Goal: Task Accomplishment & Management: Manage account settings

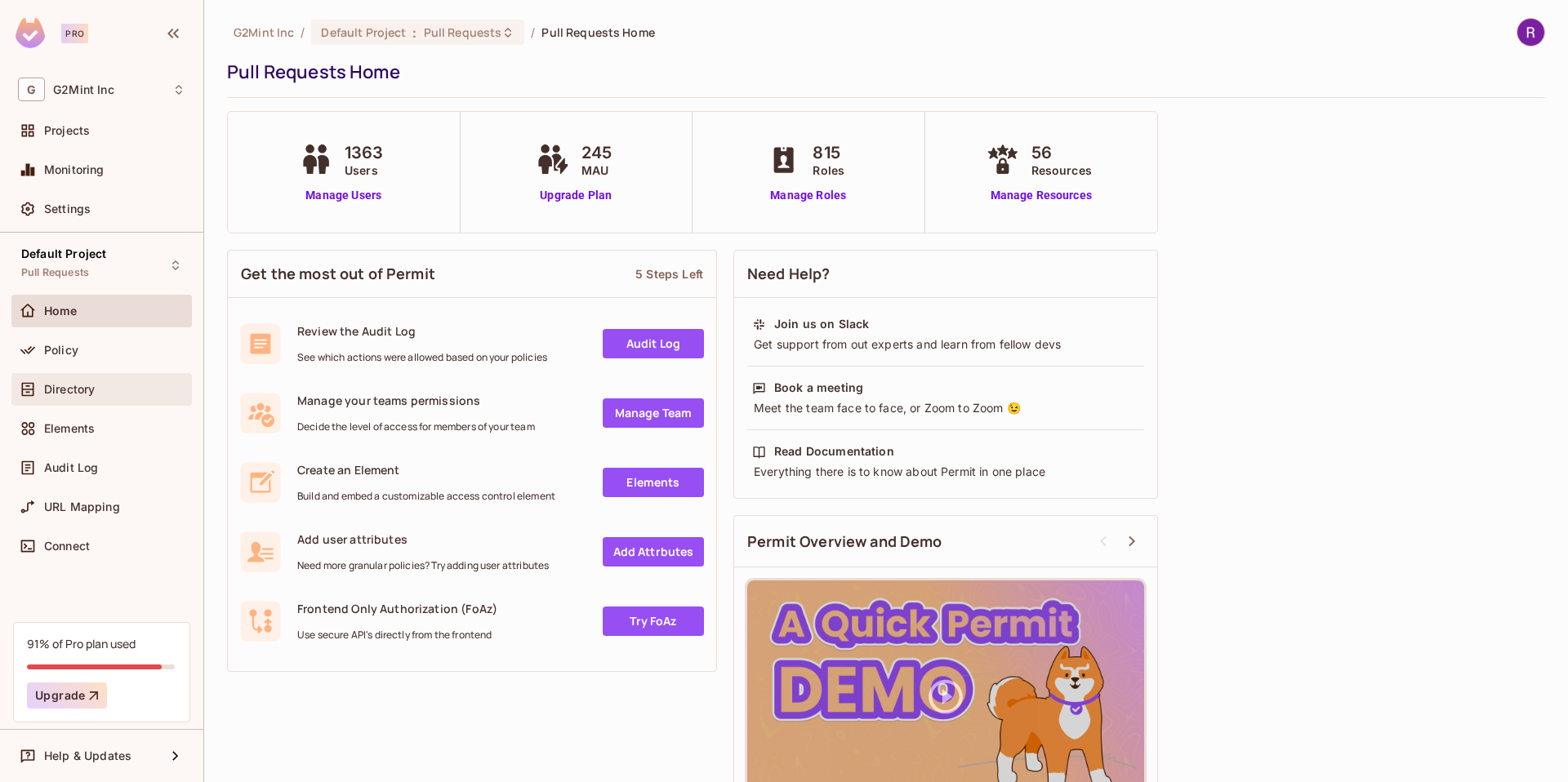
click at [59, 373] on div "Directory" at bounding box center [102, 389] width 181 height 32
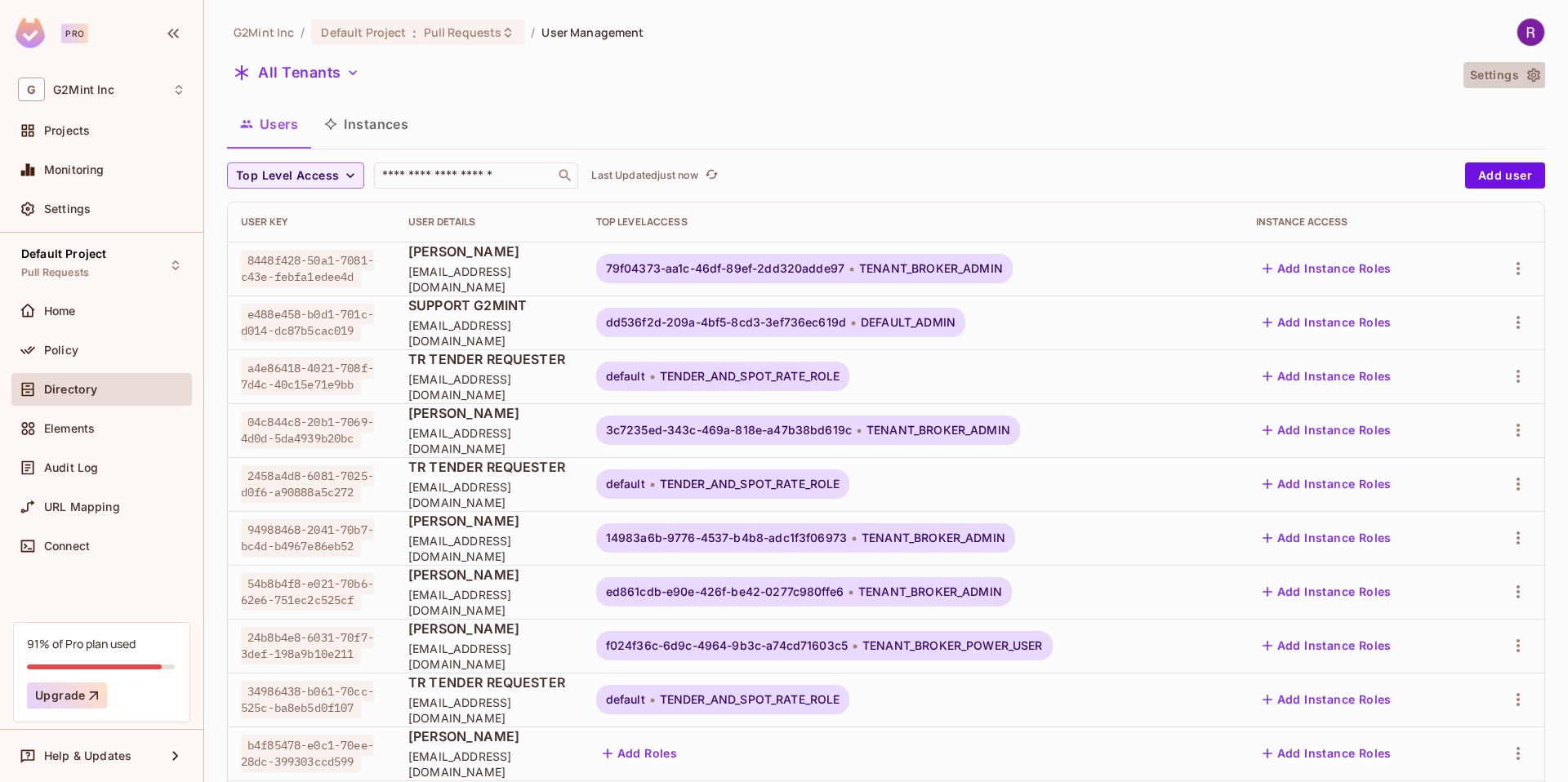
click at [1475, 73] on button "Settings" at bounding box center [1504, 75] width 81 height 26
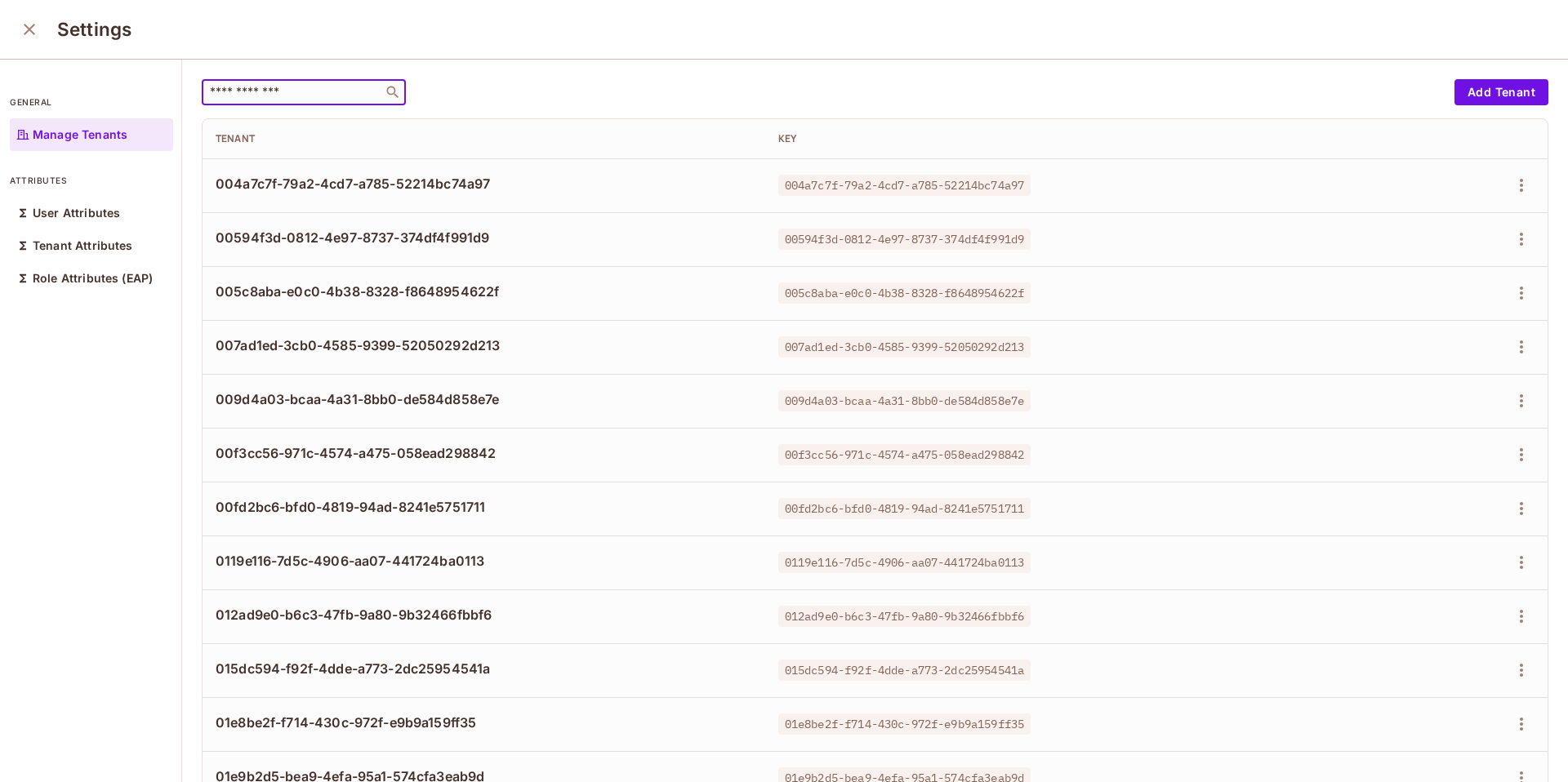
click at [271, 90] on input "text" at bounding box center [292, 92] width 172 height 17
paste input "**********"
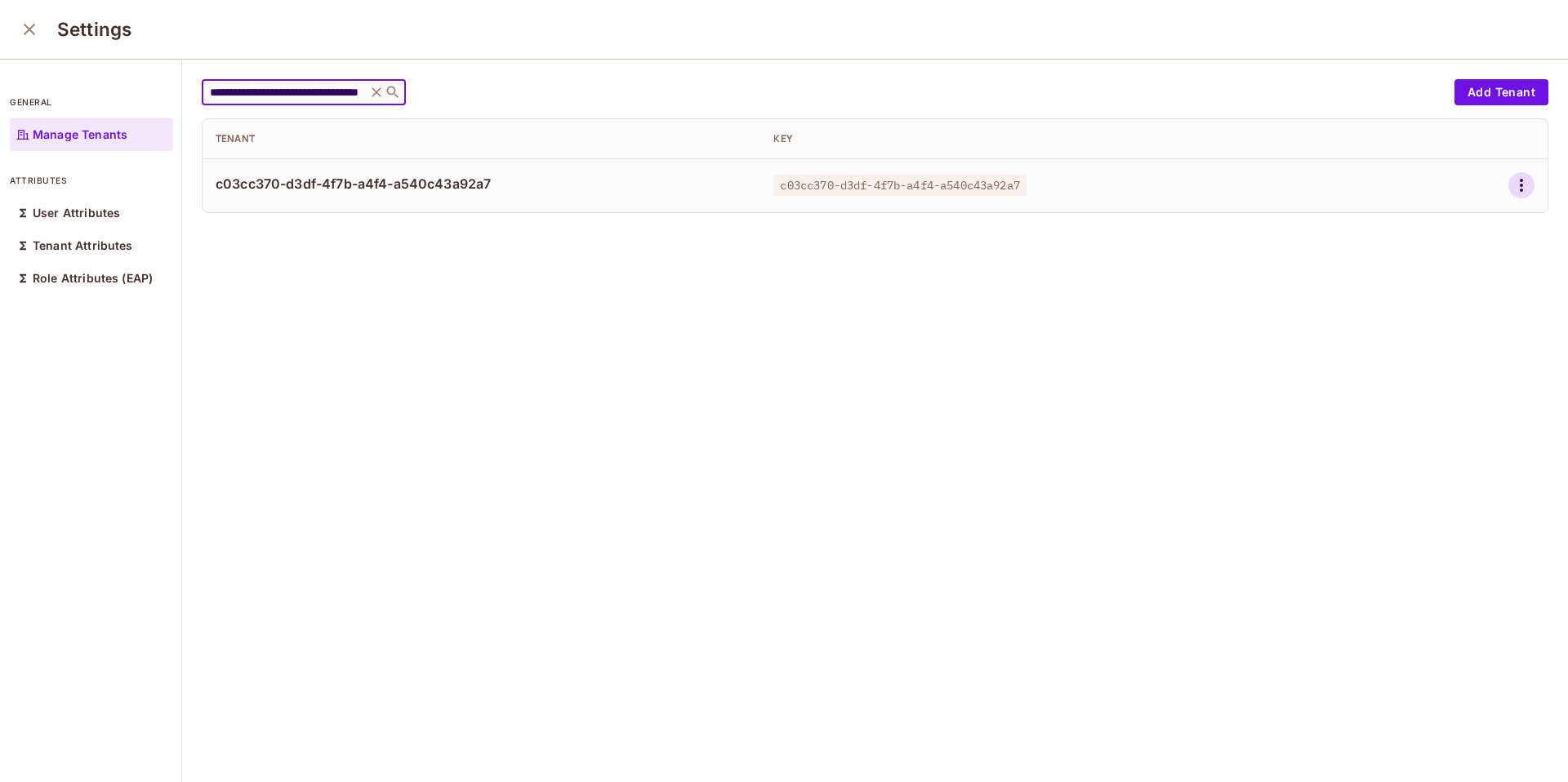
type input "**********"
click at [1520, 182] on icon "button" at bounding box center [1521, 184] width 3 height 13
click at [1410, 256] on div "Edit Attributes" at bounding box center [1440, 259] width 80 height 17
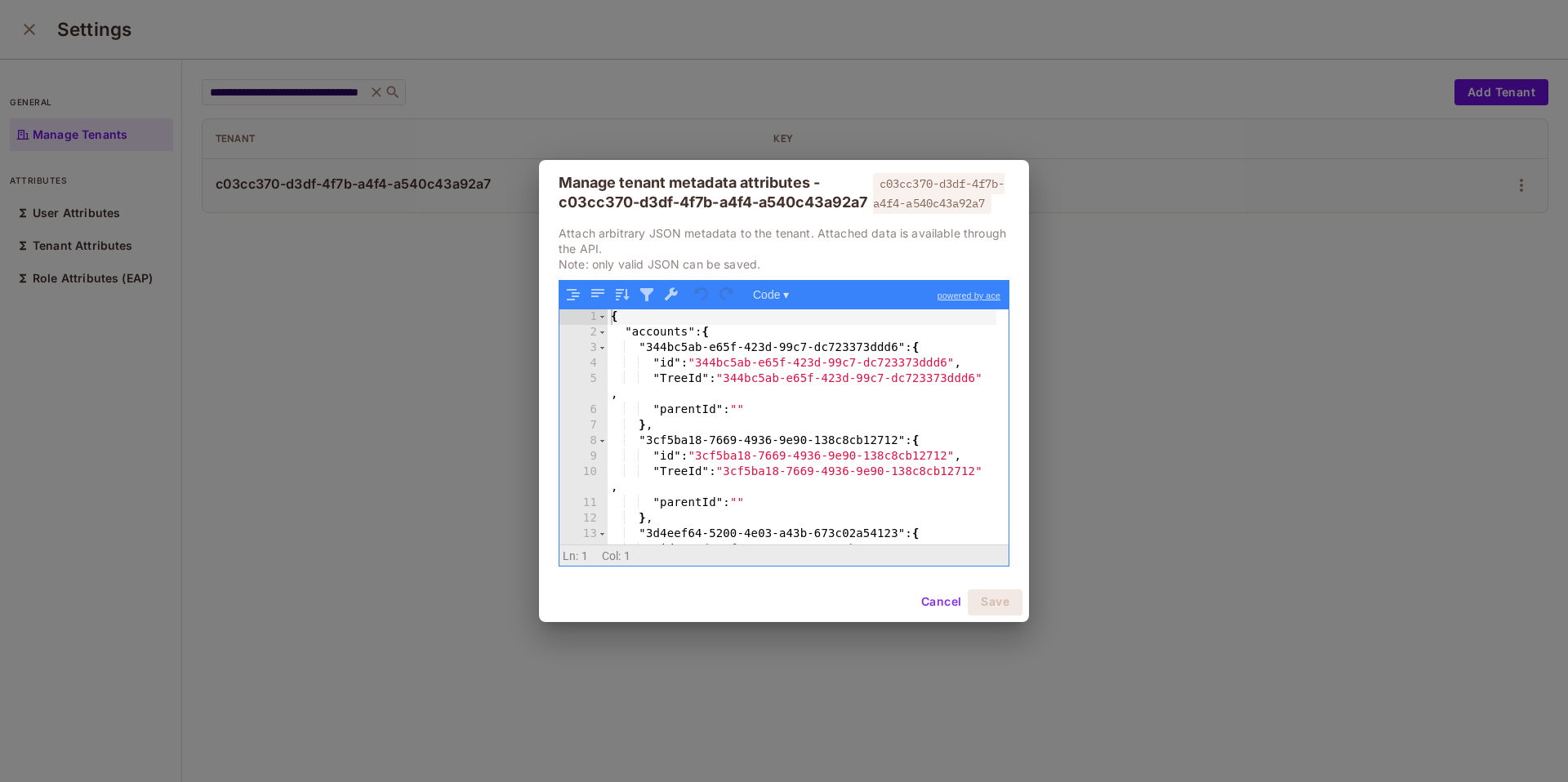
scroll to position [7, 0]
click at [749, 468] on div "{ "accounts" : { "344bc5ab-e65f-423d-99c7-dc723373ddd6" : { "id" : "344bc5ab-e6…" at bounding box center [802, 449] width 389 height 281
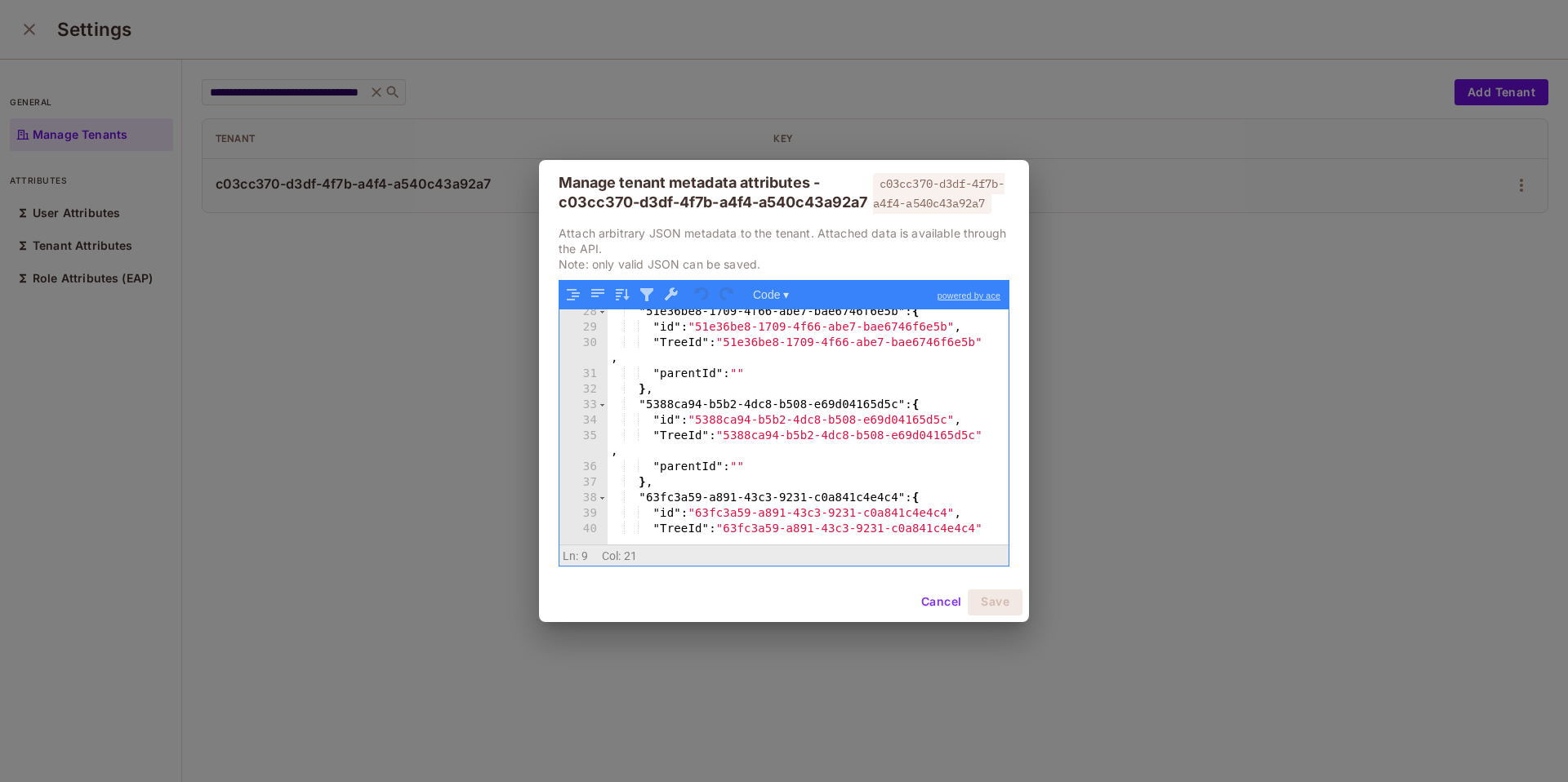
scroll to position [0, 0]
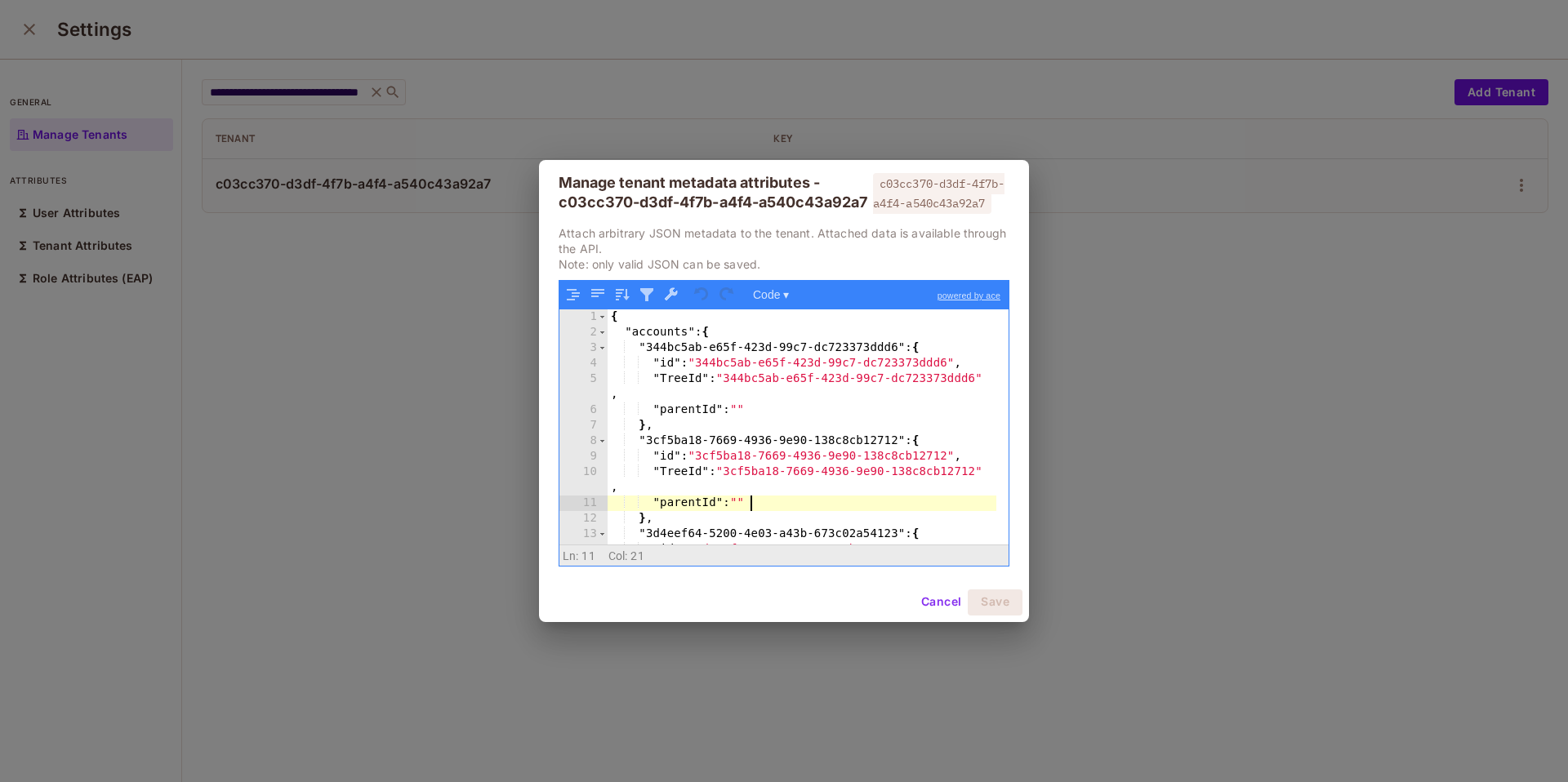
click at [801, 511] on div "{ "accounts" : { "344bc5ab-e65f-423d-99c7-dc723373ddd6" : { "id" : "344bc5ab-e6…" at bounding box center [802, 449] width 389 height 281
click at [798, 487] on div ""parentId" : "" } , "6b3c0824-d063-4e29-8a43-c58740631e16" : { "id" : "6b3c0824…" at bounding box center [802, 447] width 389 height 281
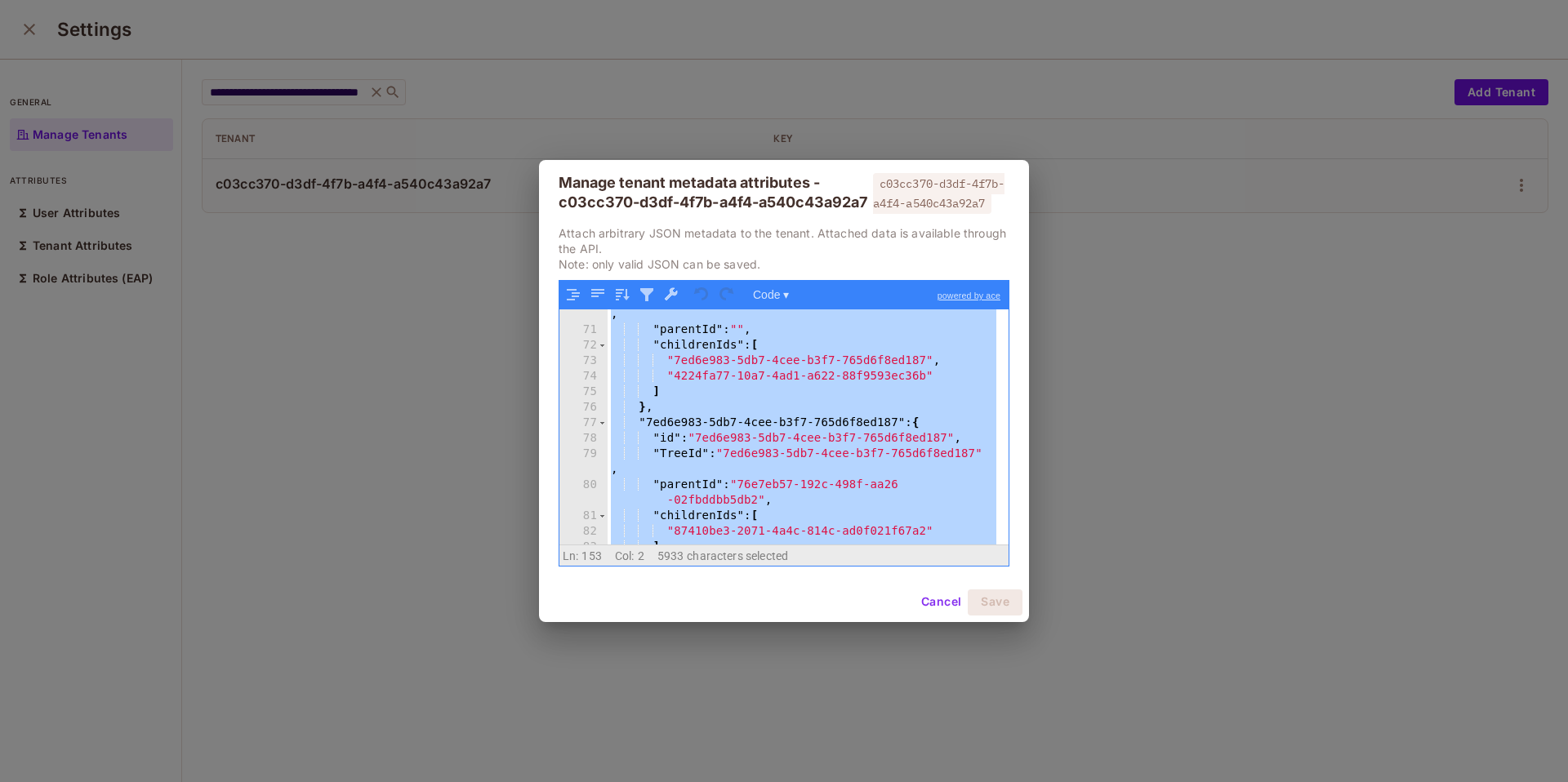
scroll to position [1370, 0]
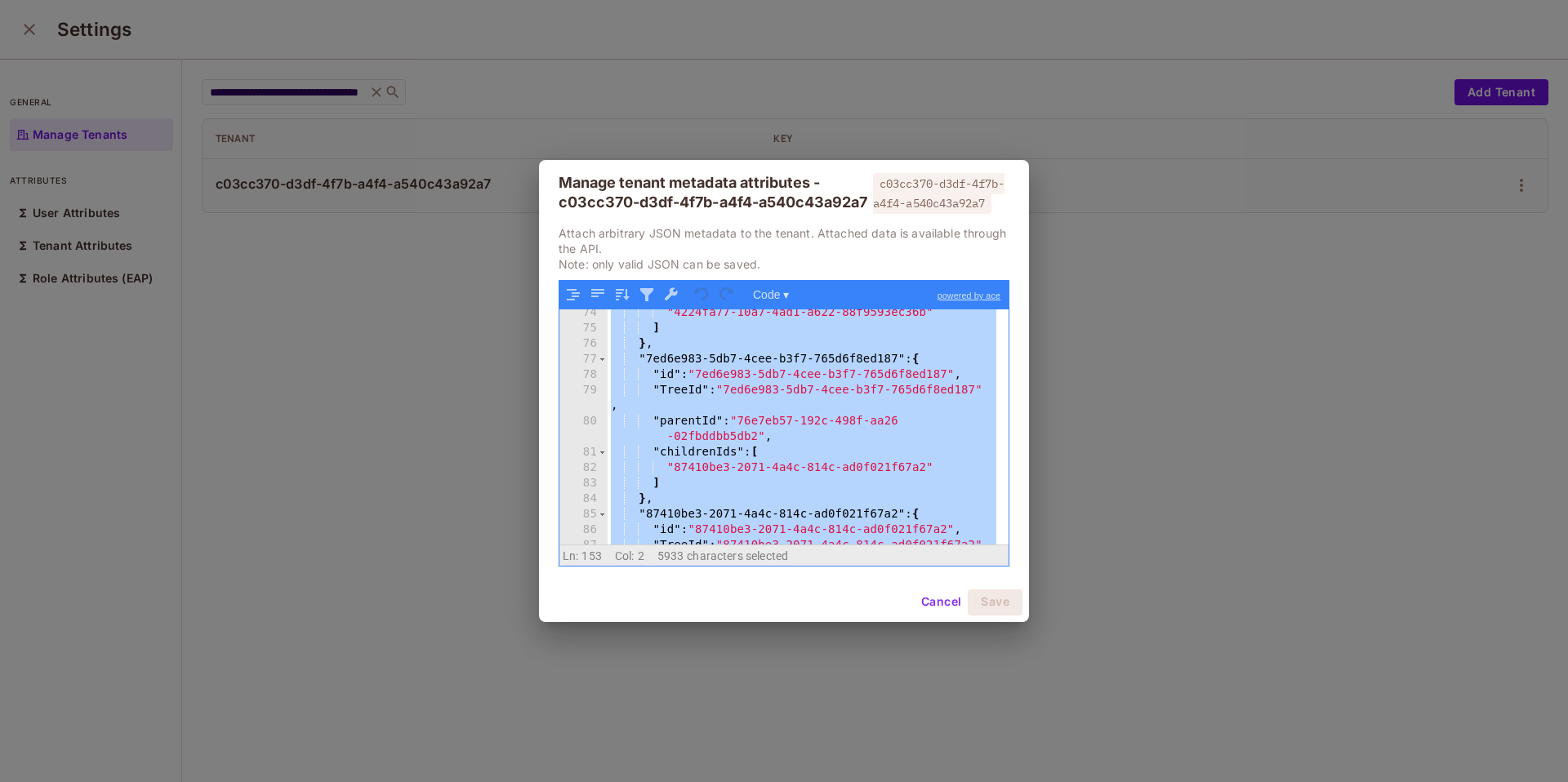
click at [890, 407] on div ""4224fa77-10a7-4ad1-a622-88f9593ec36b" ] } , "7ed6e983-5db7-4cee-b3f7-765d6f8ed…" at bounding box center [802, 445] width 389 height 281
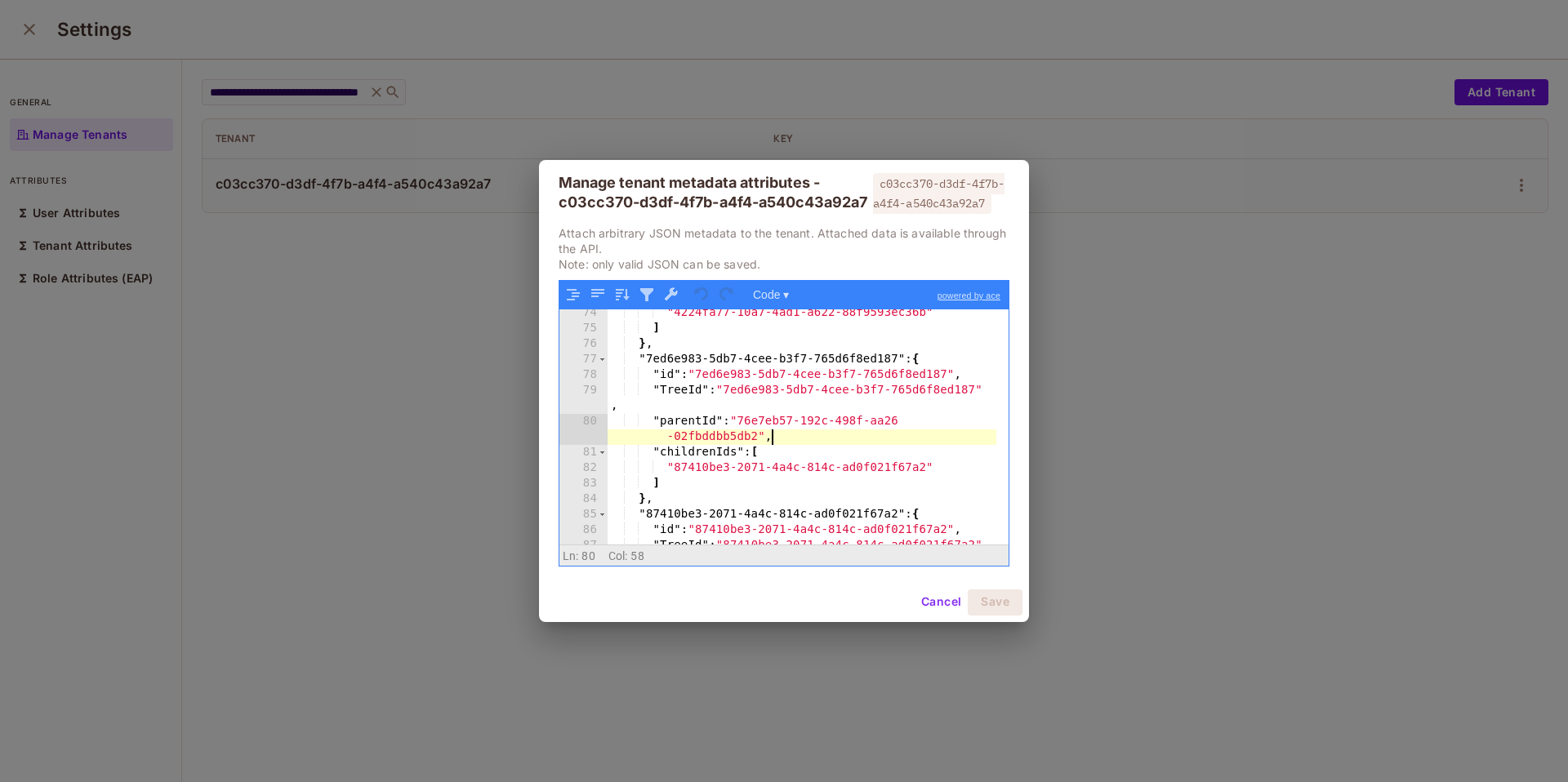
click at [855, 451] on div ""4224fa77-10a7-4ad1-a622-88f9593ec36b" ] } , "7ed6e983-5db7-4cee-b3f7-765d6f8ed…" at bounding box center [802, 445] width 389 height 281
